Goal: Task Accomplishment & Management: Use online tool/utility

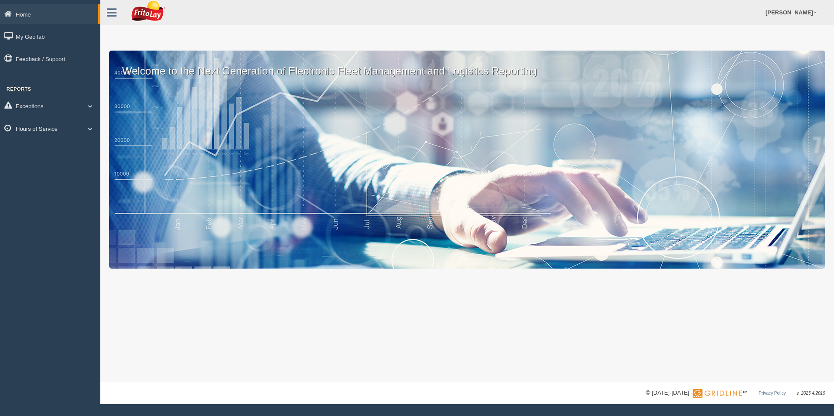
click at [37, 131] on link "Hours of Service" at bounding box center [50, 129] width 100 height 20
click at [36, 178] on link "HOS Violations" at bounding box center [57, 180] width 82 height 16
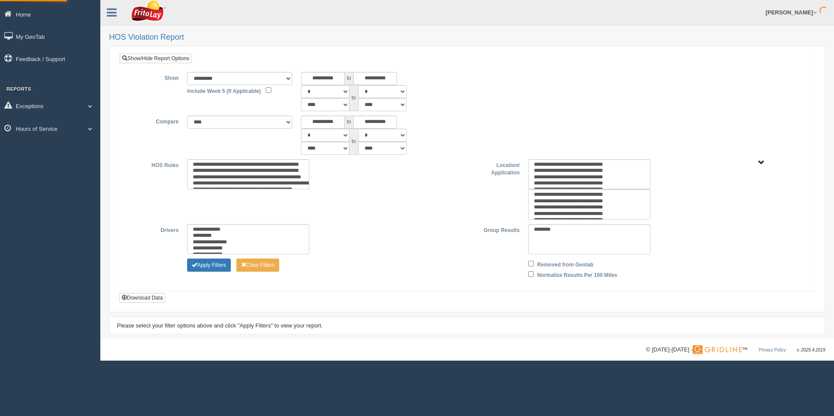
type input "*********"
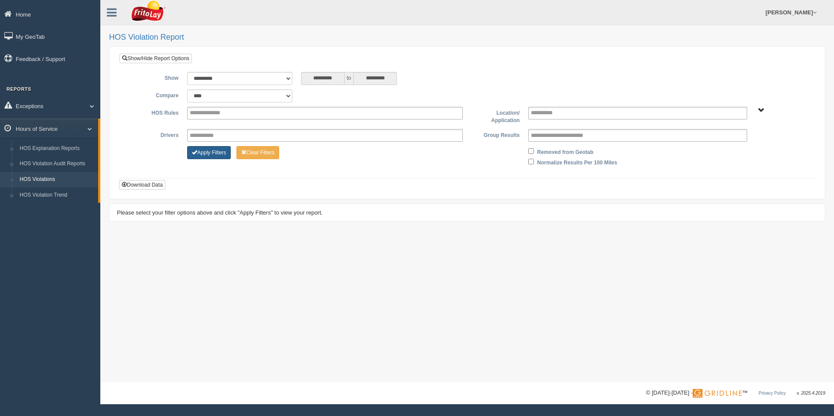
click at [208, 154] on button "Apply Filters" at bounding box center [209, 152] width 44 height 13
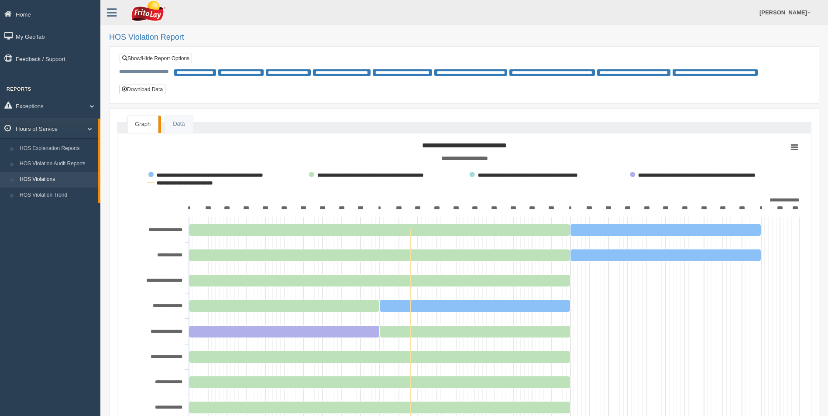
click at [35, 179] on link "HOS Violations" at bounding box center [57, 180] width 82 height 16
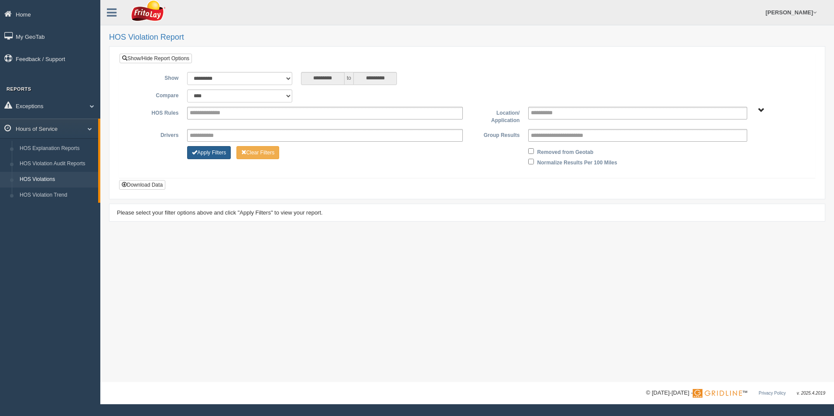
click at [208, 151] on button "Apply Filters" at bounding box center [209, 152] width 44 height 13
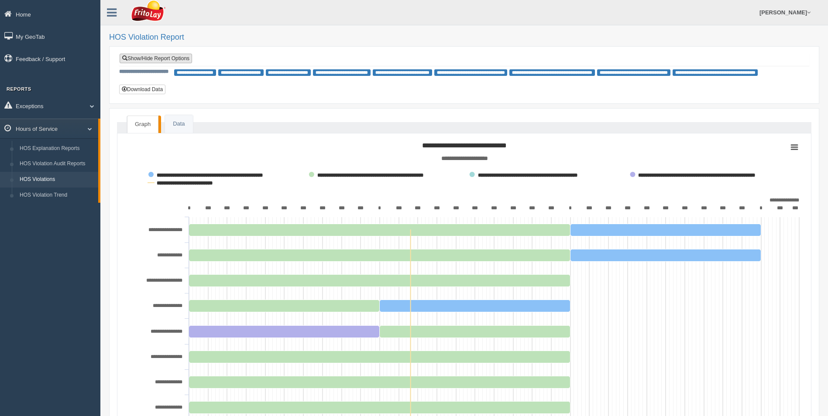
click at [156, 58] on link "Show/Hide Report Options" at bounding box center [156, 59] width 72 height 10
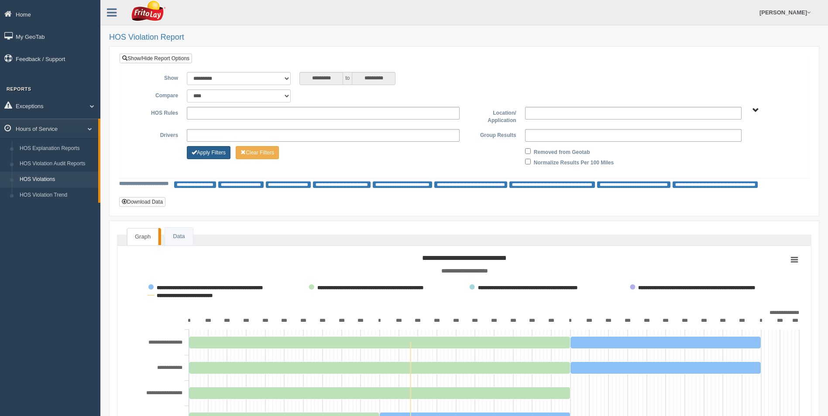
click at [204, 153] on button "Apply Filters" at bounding box center [209, 152] width 44 height 13
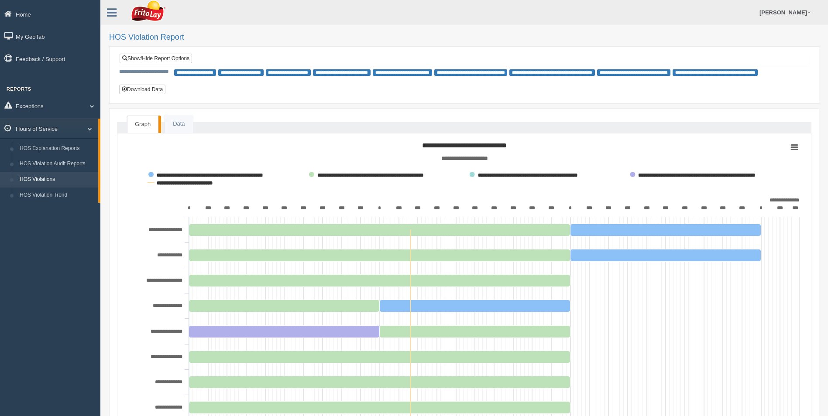
click at [38, 176] on link "HOS Violations" at bounding box center [57, 180] width 82 height 16
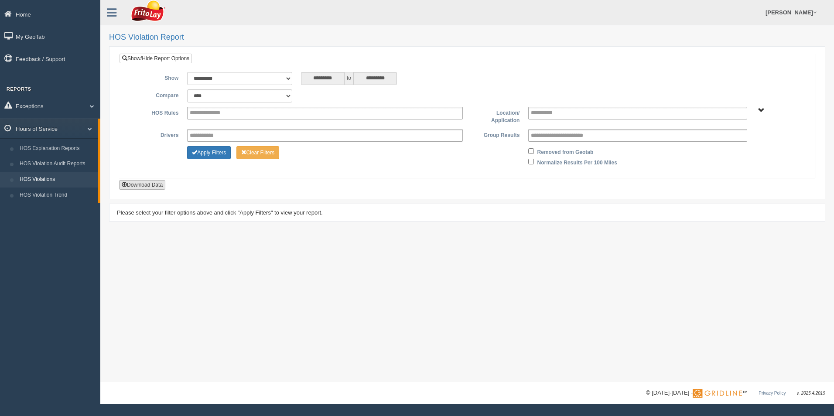
click at [131, 185] on button "Download Data" at bounding box center [142, 185] width 46 height 10
